Goal: Task Accomplishment & Management: Use online tool/utility

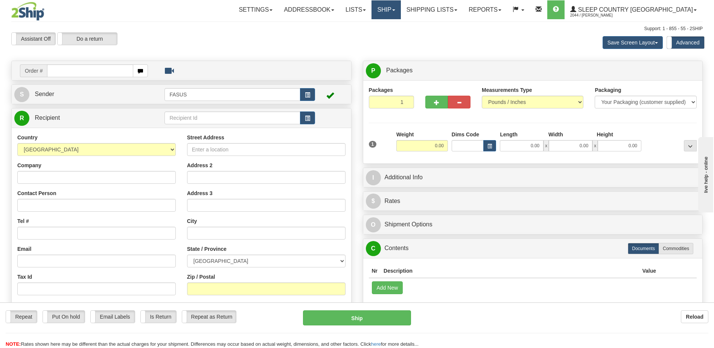
click at [400, 9] on link "Ship" at bounding box center [385, 9] width 29 height 19
click at [393, 37] on span "OnHold / Order Queue" at bounding box center [366, 36] width 53 height 6
click at [400, 11] on link "Ship" at bounding box center [385, 9] width 29 height 19
click at [393, 37] on span "OnHold / Order Queue" at bounding box center [366, 36] width 53 height 6
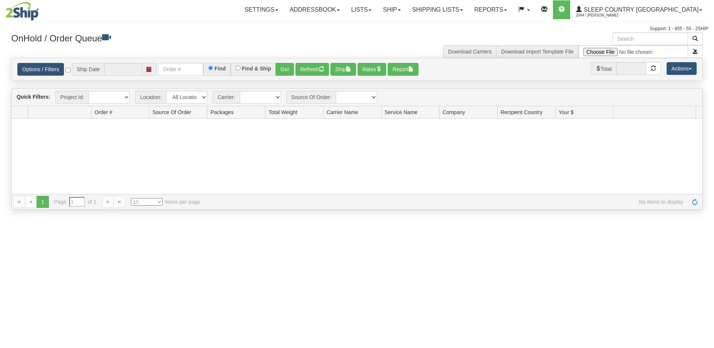
type input "[DATE]"
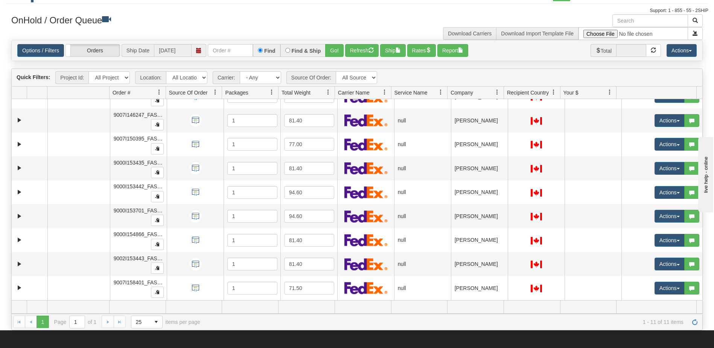
scroll to position [6, 0]
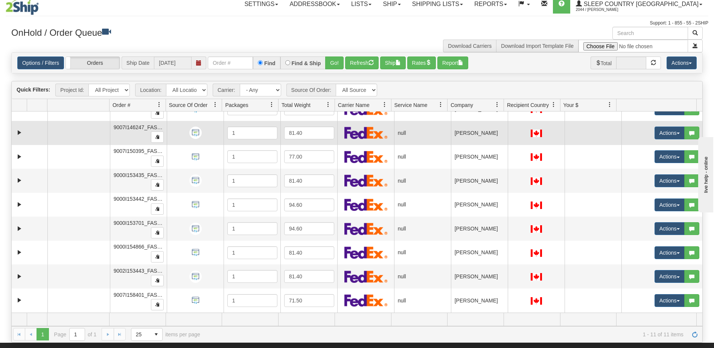
click at [471, 130] on td "LYNN FLEWWELLING" at bounding box center [479, 133] width 57 height 24
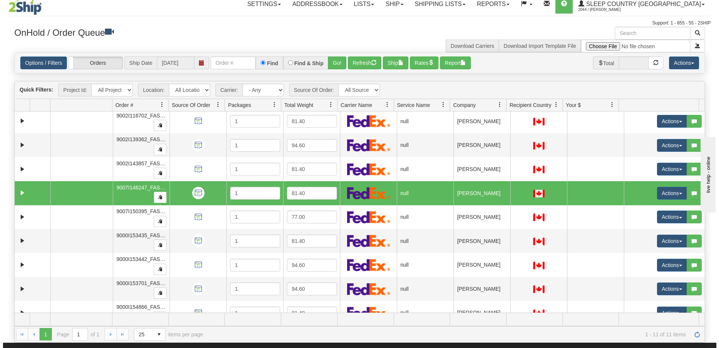
scroll to position [0, 0]
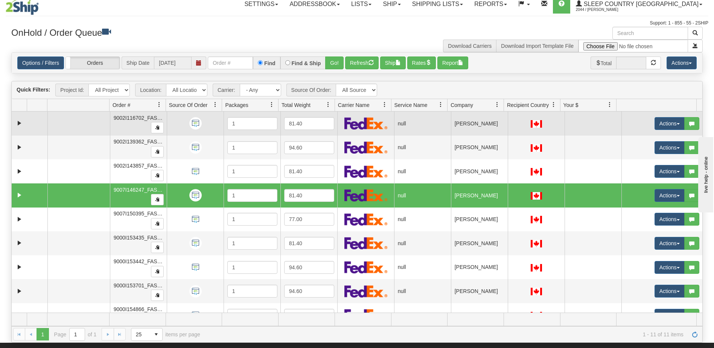
click at [484, 122] on td "PAMELA STEVENSON" at bounding box center [479, 123] width 57 height 24
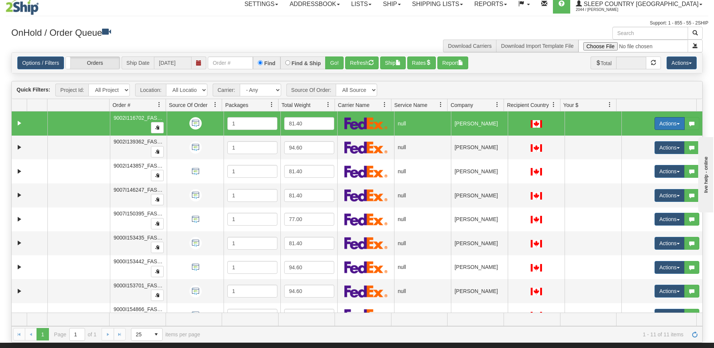
click at [658, 122] on button "Actions" at bounding box center [669, 123] width 30 height 13
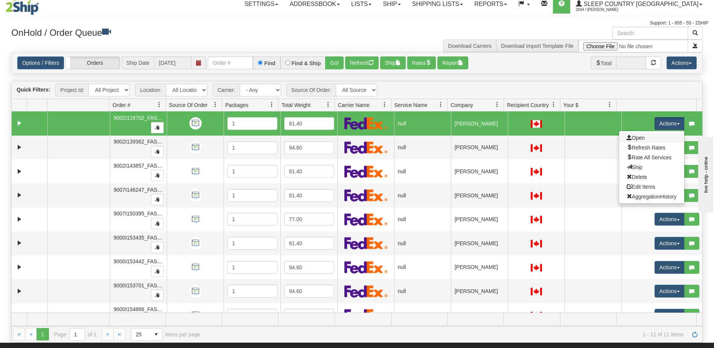
click at [639, 138] on link "Open" at bounding box center [651, 138] width 65 height 10
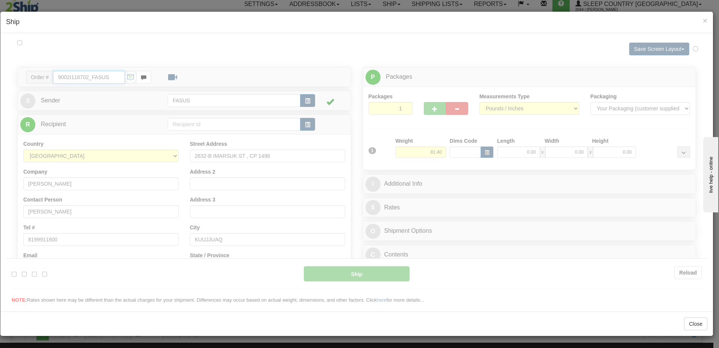
type input "08:29"
type input "16:00"
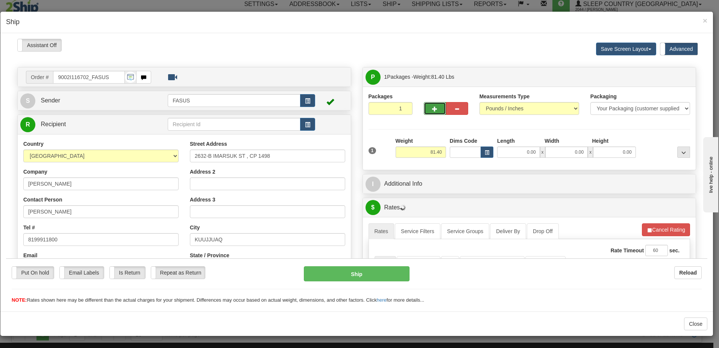
click at [434, 108] on span "button" at bounding box center [434, 108] width 5 height 5
type input "2"
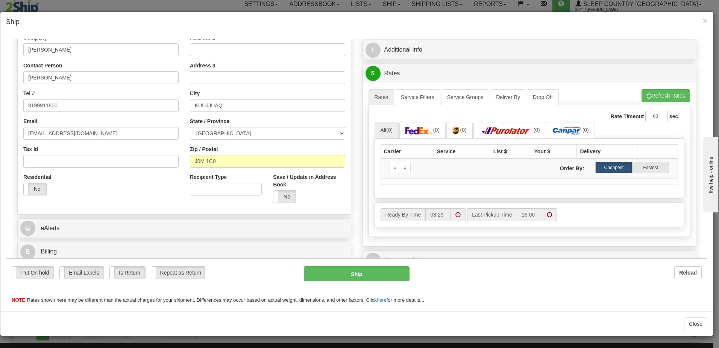
scroll to position [150, 0]
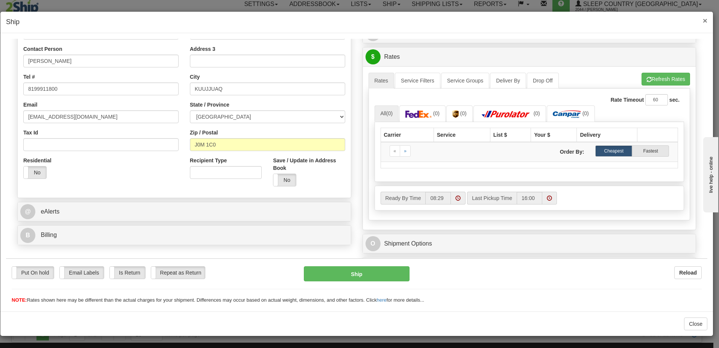
click at [706, 21] on span "×" at bounding box center [705, 20] width 5 height 9
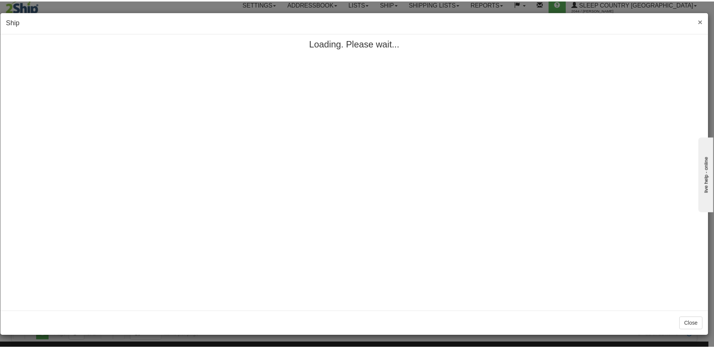
scroll to position [0, 0]
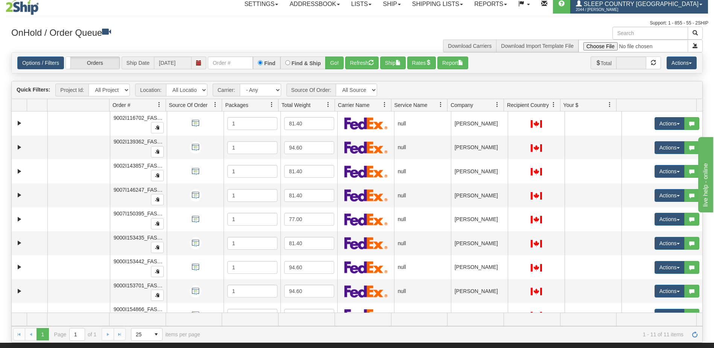
click at [668, 4] on span "Sleep Country [GEOGRAPHIC_DATA]" at bounding box center [639, 4] width 117 height 6
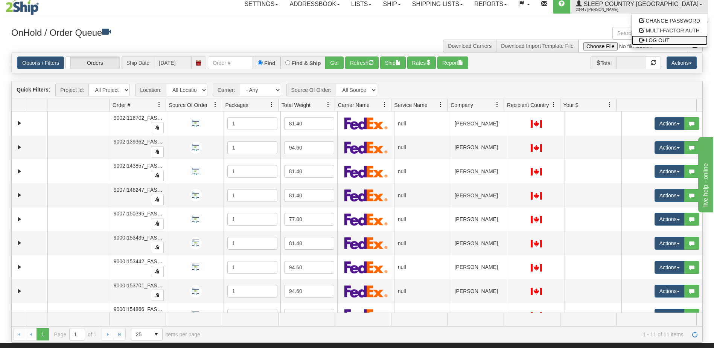
click at [675, 43] on link "LOG OUT" at bounding box center [669, 40] width 76 height 10
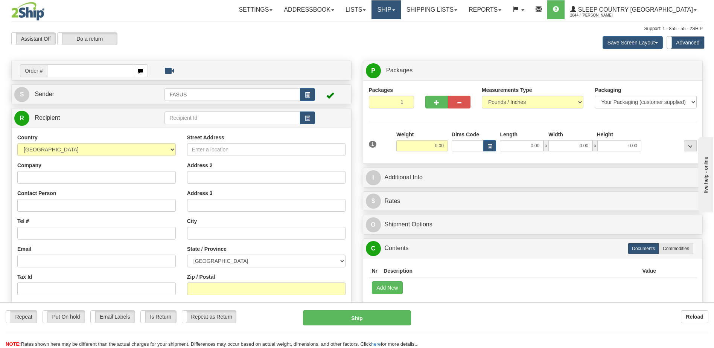
click at [395, 11] on span at bounding box center [393, 10] width 3 height 2
click at [393, 35] on span "OnHold / Order Queue" at bounding box center [366, 36] width 53 height 6
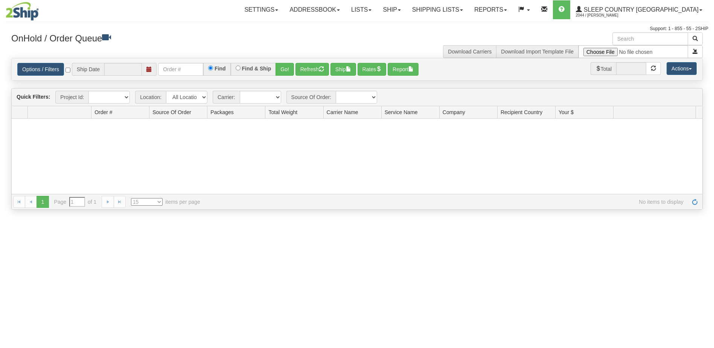
type input "[DATE]"
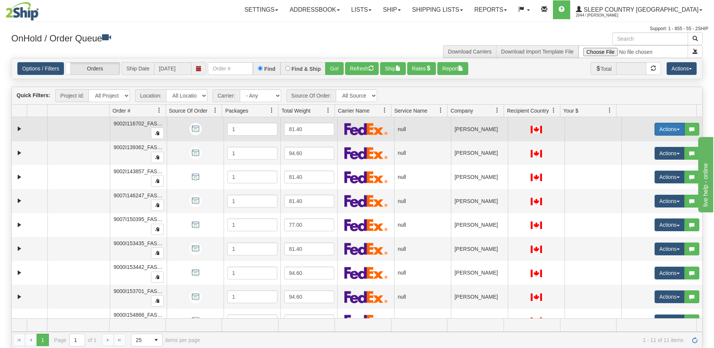
click at [662, 129] on button "Actions" at bounding box center [669, 129] width 30 height 13
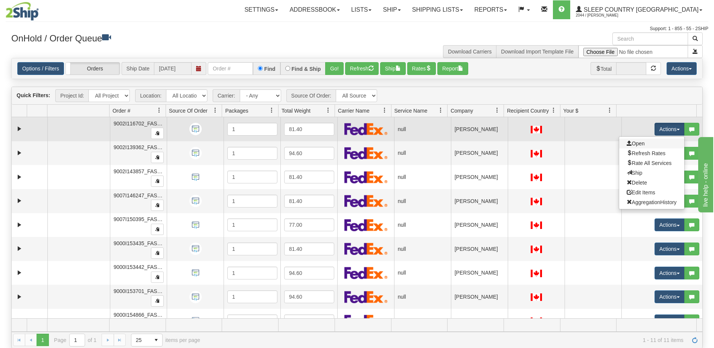
click at [639, 145] on link "Open" at bounding box center [651, 143] width 65 height 10
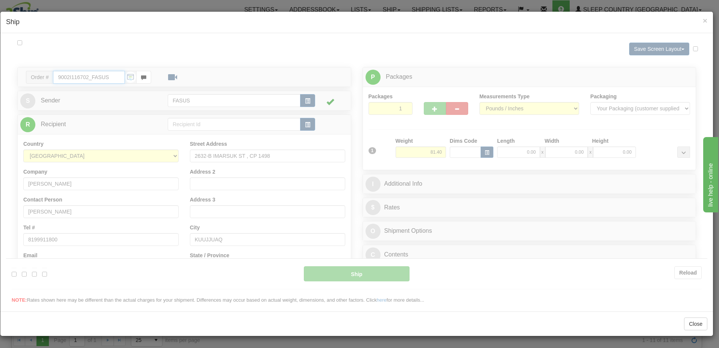
type input "08:57"
type input "16:00"
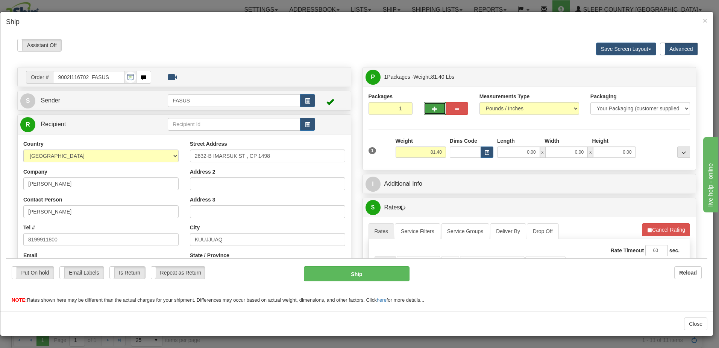
click at [432, 108] on span "button" at bounding box center [434, 108] width 5 height 5
type input "2"
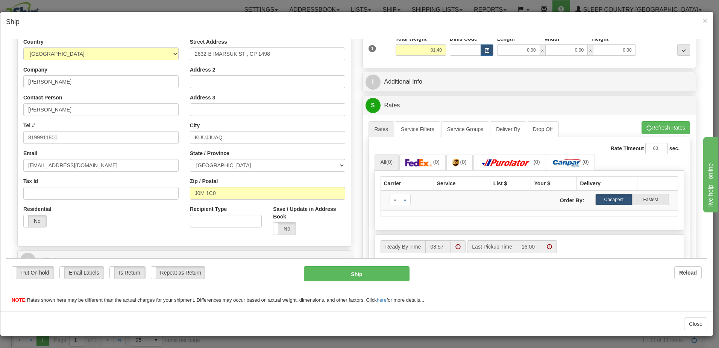
scroll to position [150, 0]
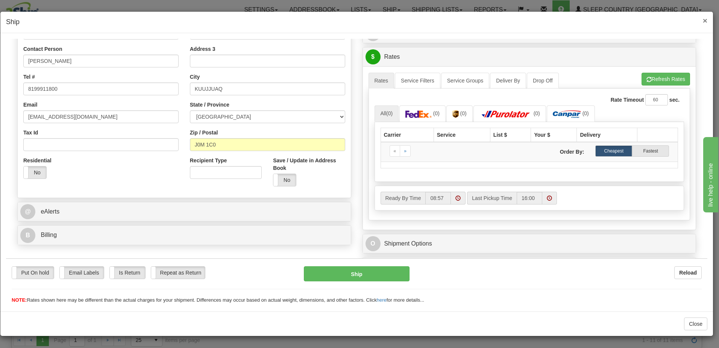
click at [706, 20] on span "×" at bounding box center [705, 20] width 5 height 9
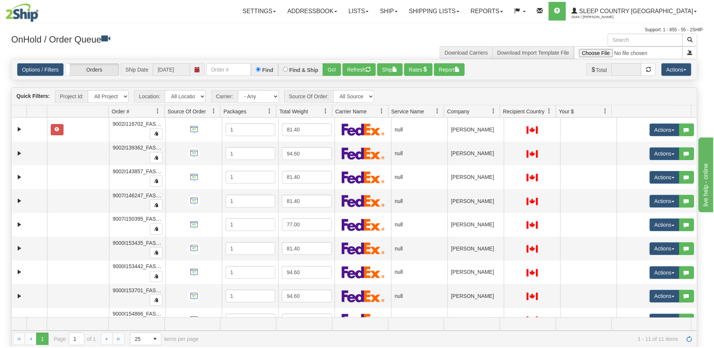
scroll to position [0, 0]
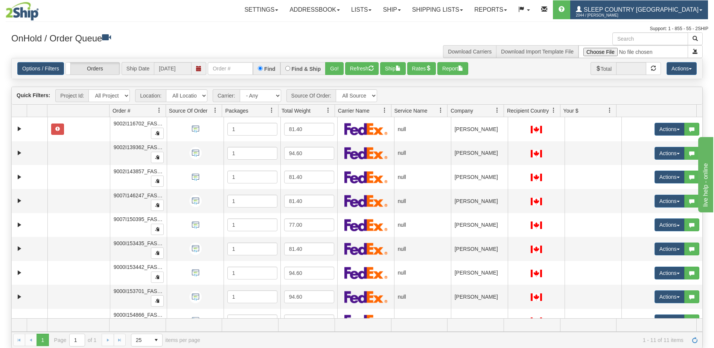
click at [644, 10] on span "Sleep Country [GEOGRAPHIC_DATA]" at bounding box center [639, 9] width 117 height 6
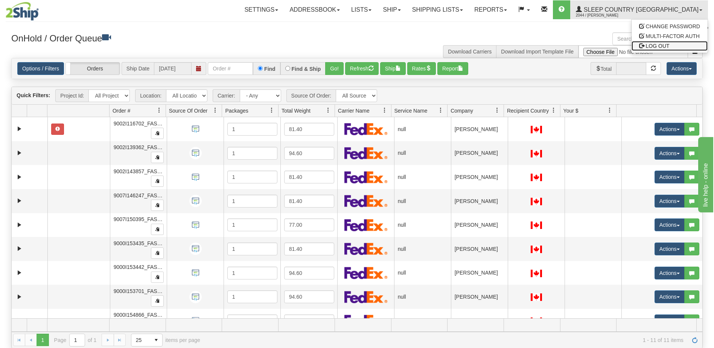
click at [664, 45] on span "LOG OUT" at bounding box center [657, 46] width 24 height 6
